Goal: Task Accomplishment & Management: Manage account settings

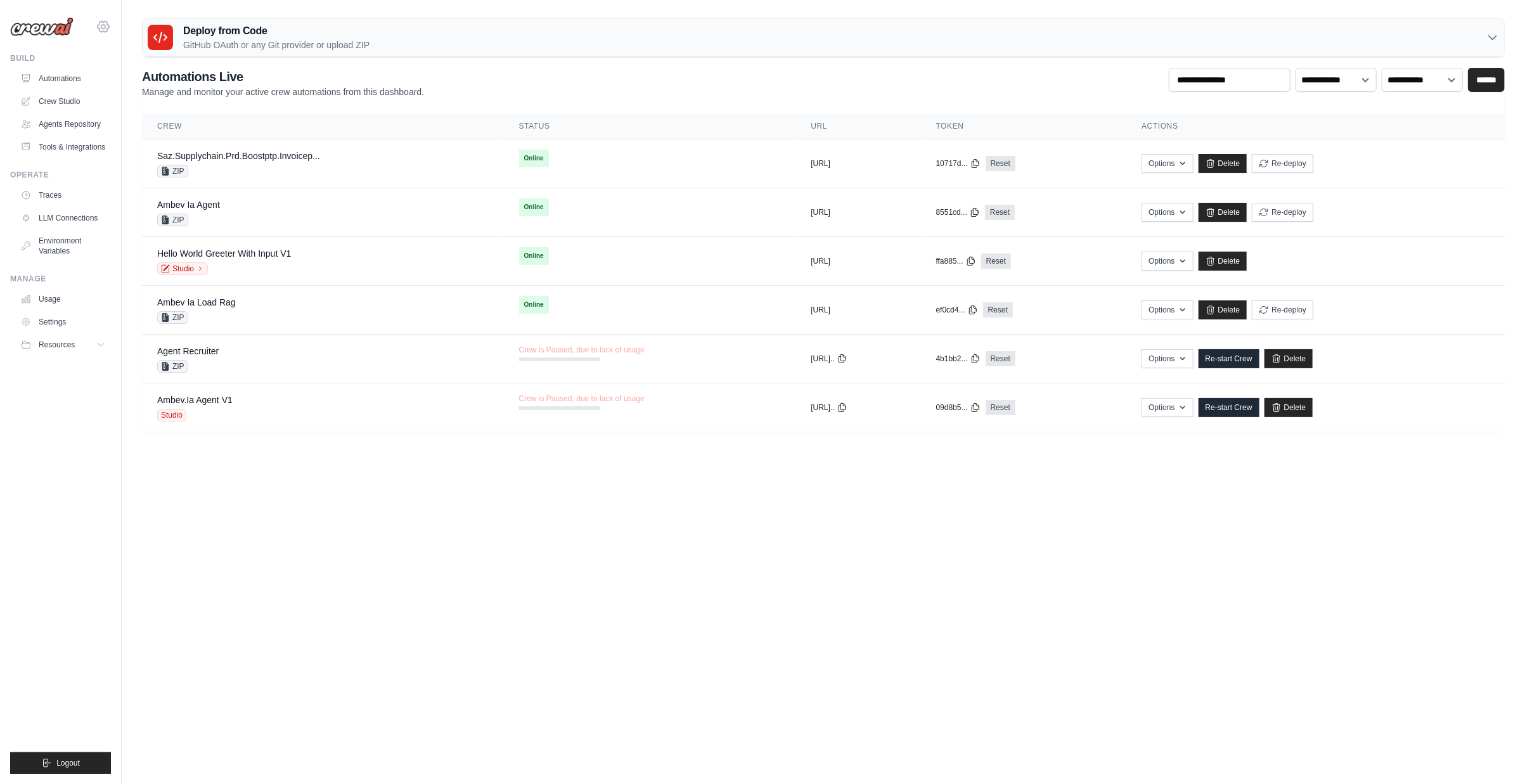
click at [108, 24] on icon at bounding box center [104, 25] width 12 height 11
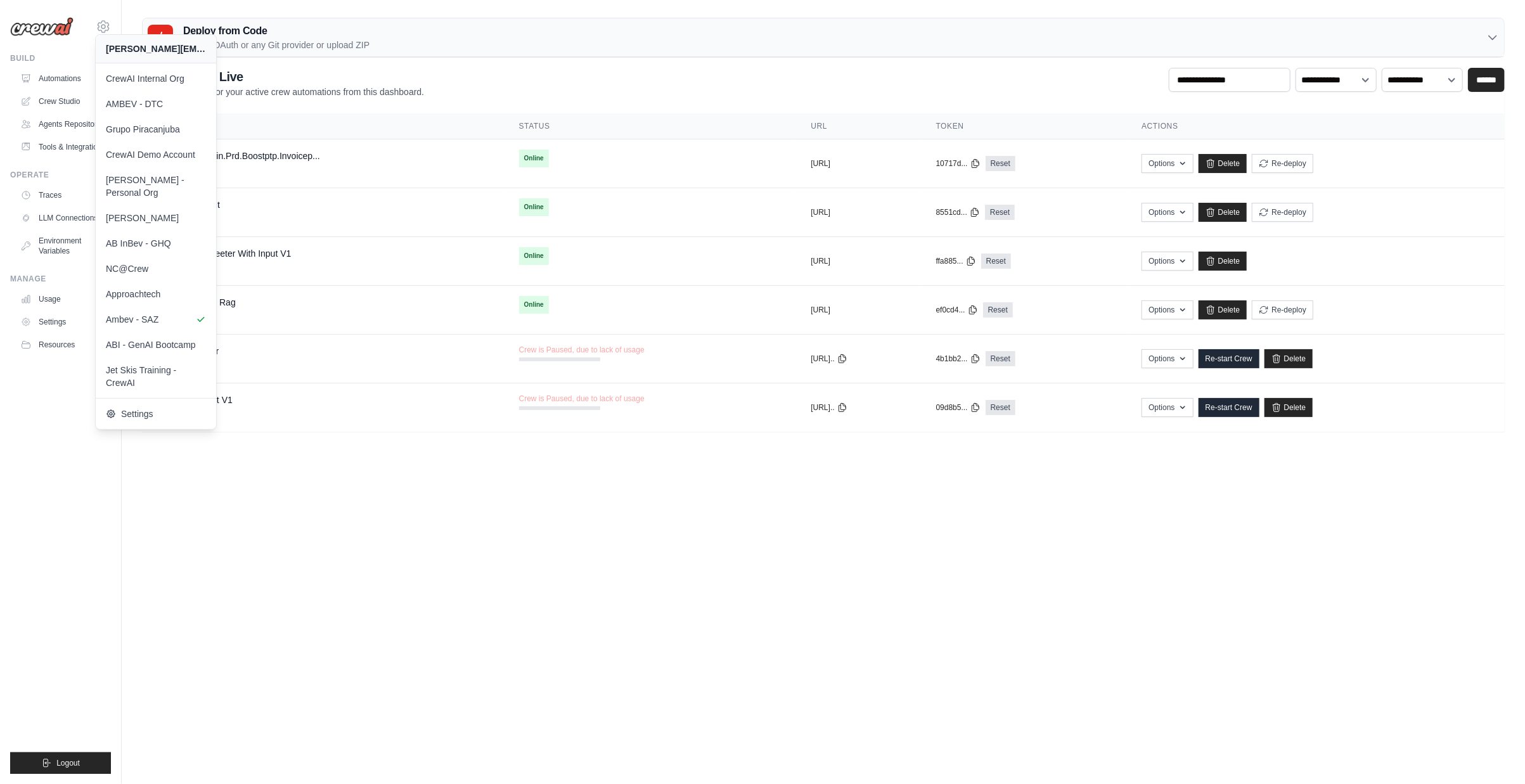
click at [349, 464] on body "daniel@crewai.com CrewAI Internal Org AMBEV - DTC Grupo Piracanjuba" at bounding box center [762, 392] width 1525 height 784
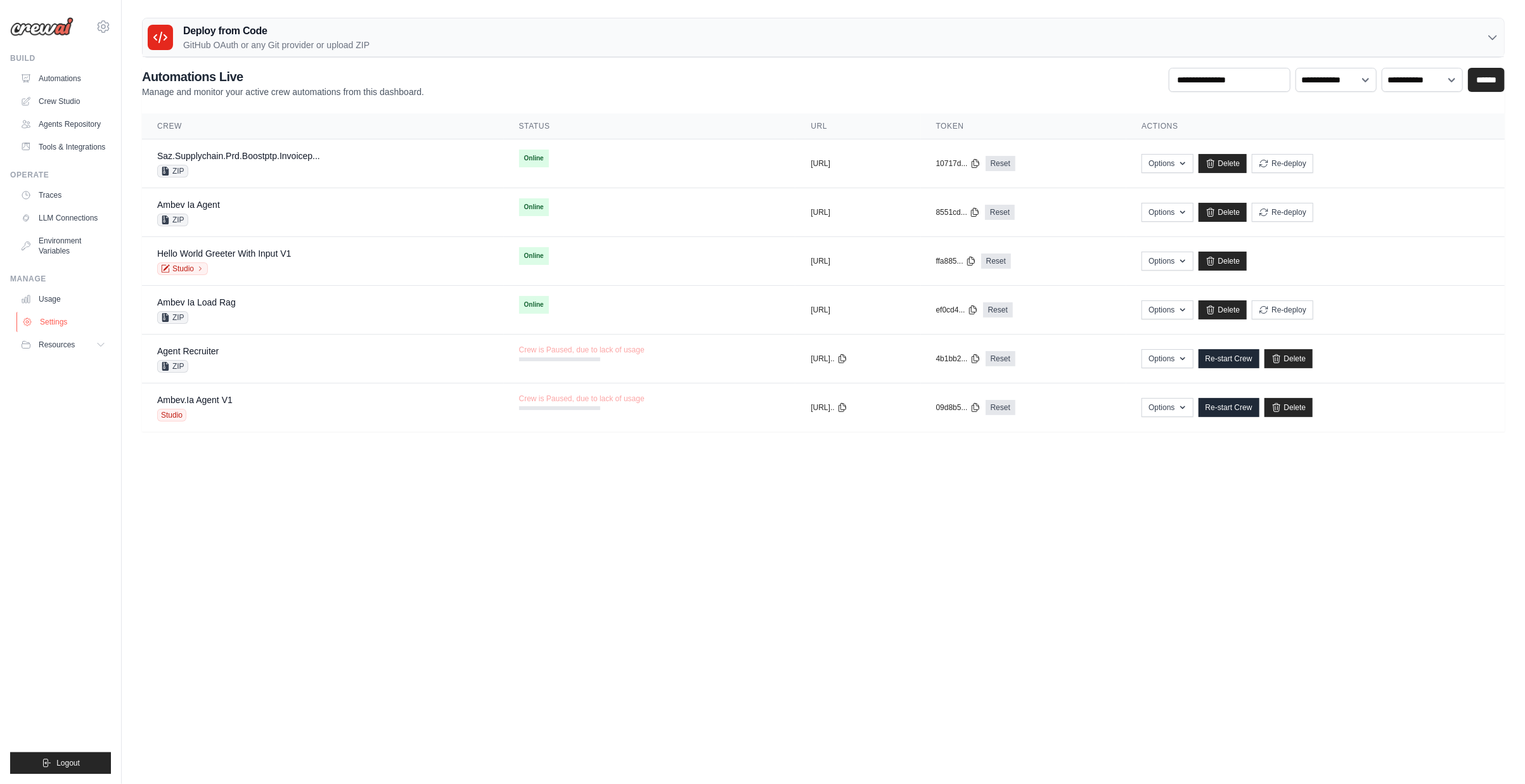
click at [65, 326] on link "Settings" at bounding box center [65, 322] width 96 height 21
